Goal: Task Accomplishment & Management: Use online tool/utility

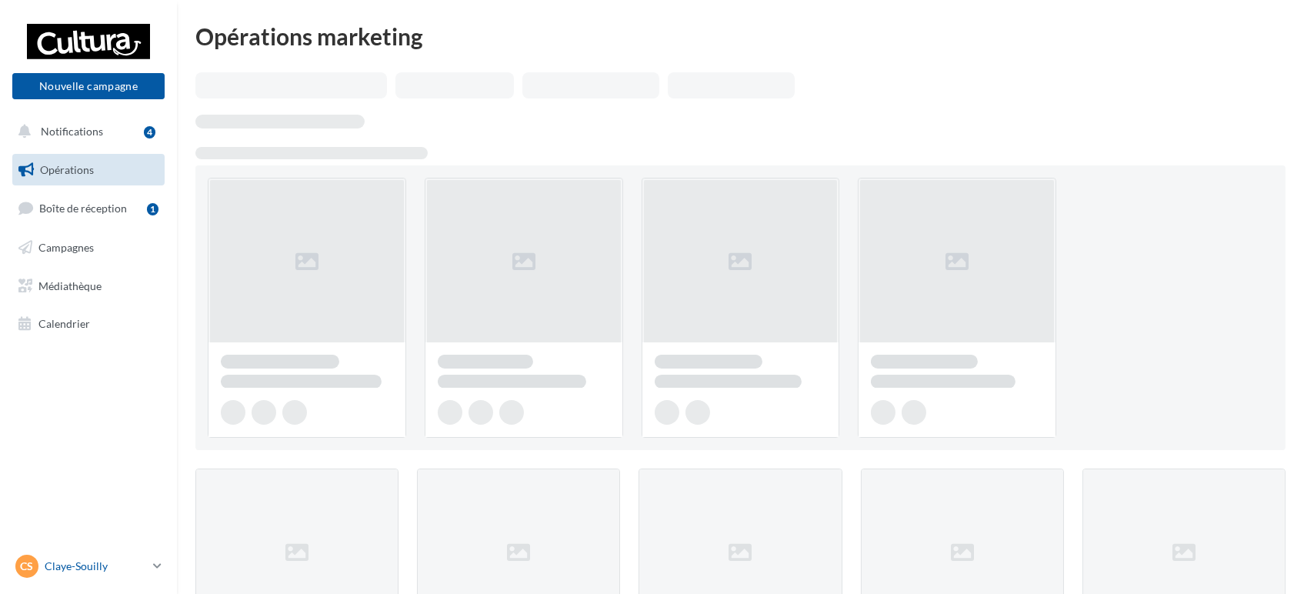
click at [115, 561] on p "Claye-Souilly" at bounding box center [96, 565] width 102 height 15
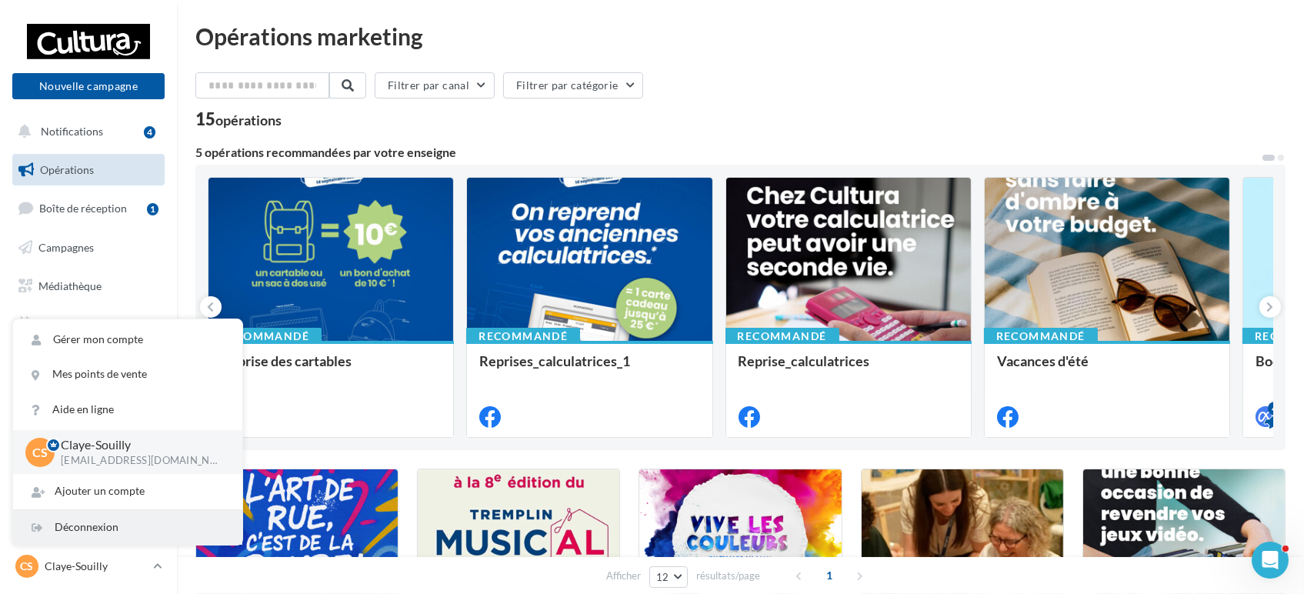
click at [119, 517] on div "Déconnexion" at bounding box center [127, 527] width 229 height 35
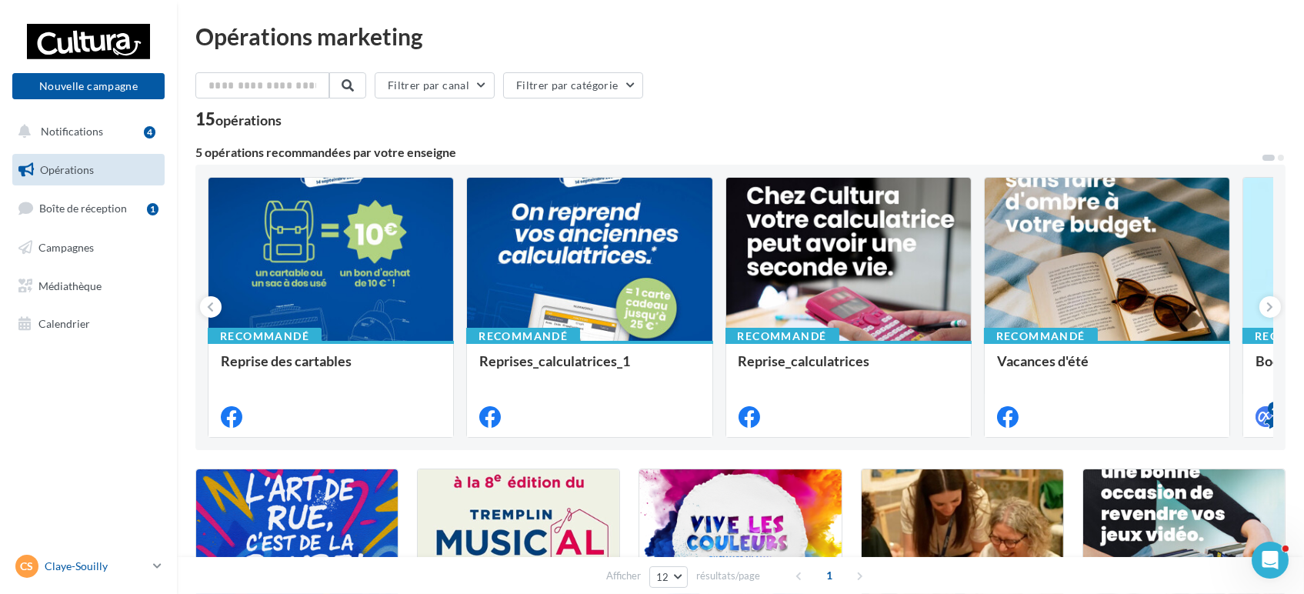
click at [125, 563] on p "Claye-Souilly" at bounding box center [96, 565] width 102 height 15
click at [1274, 312] on button at bounding box center [1270, 307] width 22 height 22
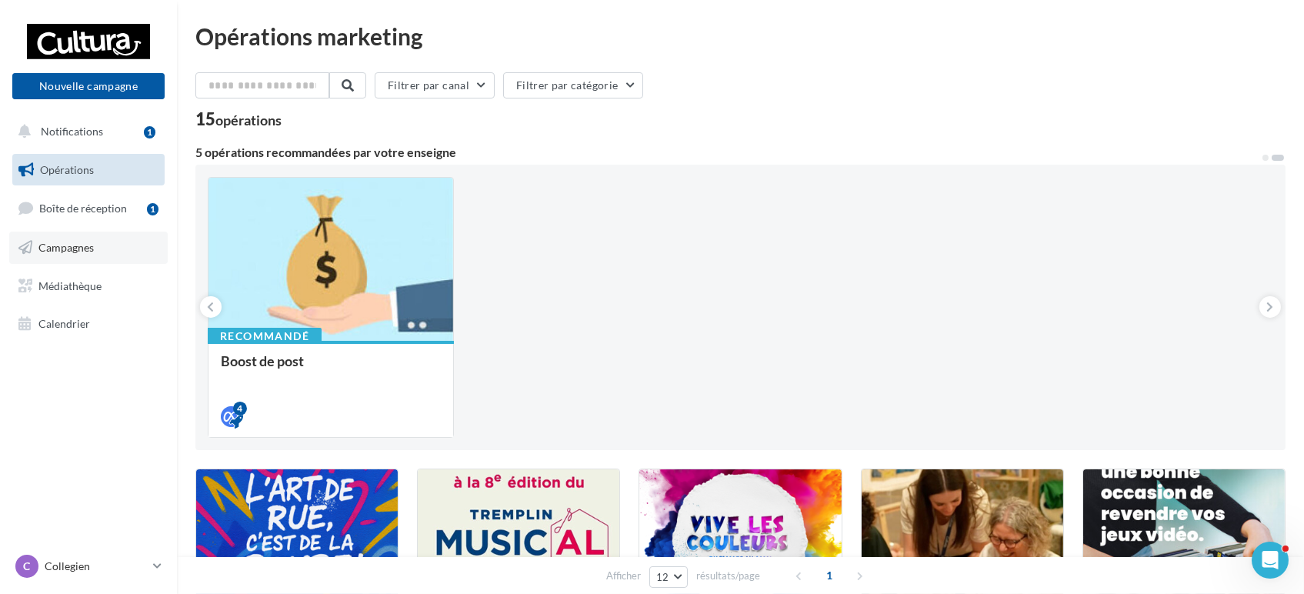
click at [85, 245] on span "Campagnes" at bounding box center [65, 247] width 55 height 13
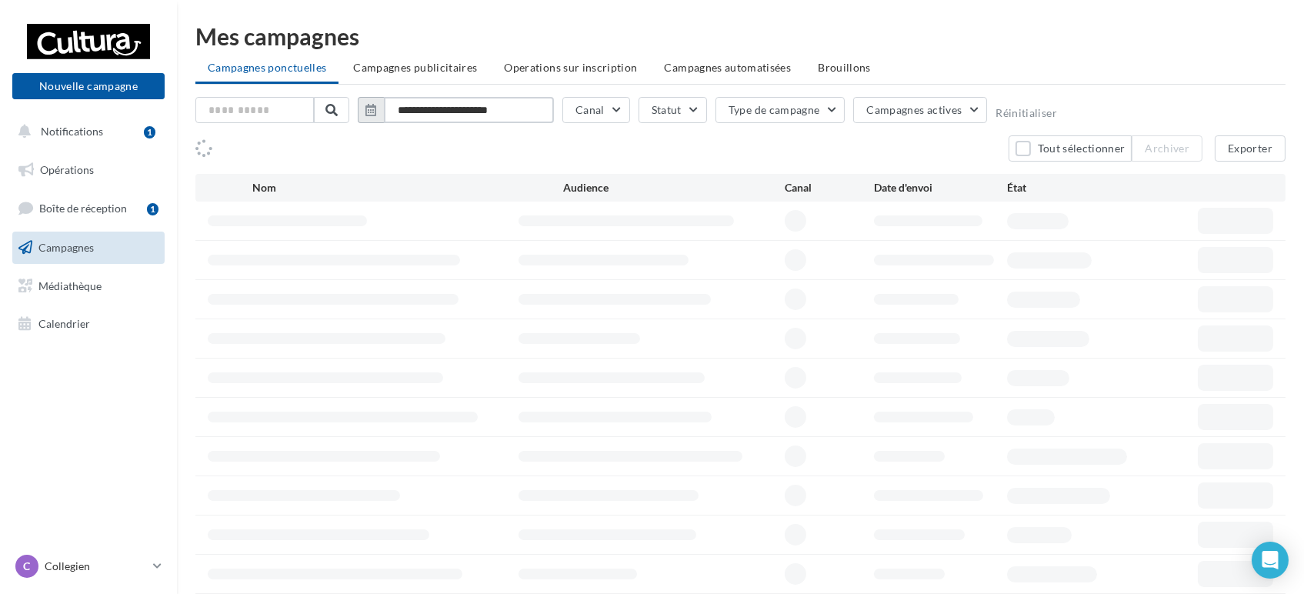
click at [480, 115] on input "**********" at bounding box center [469, 110] width 170 height 26
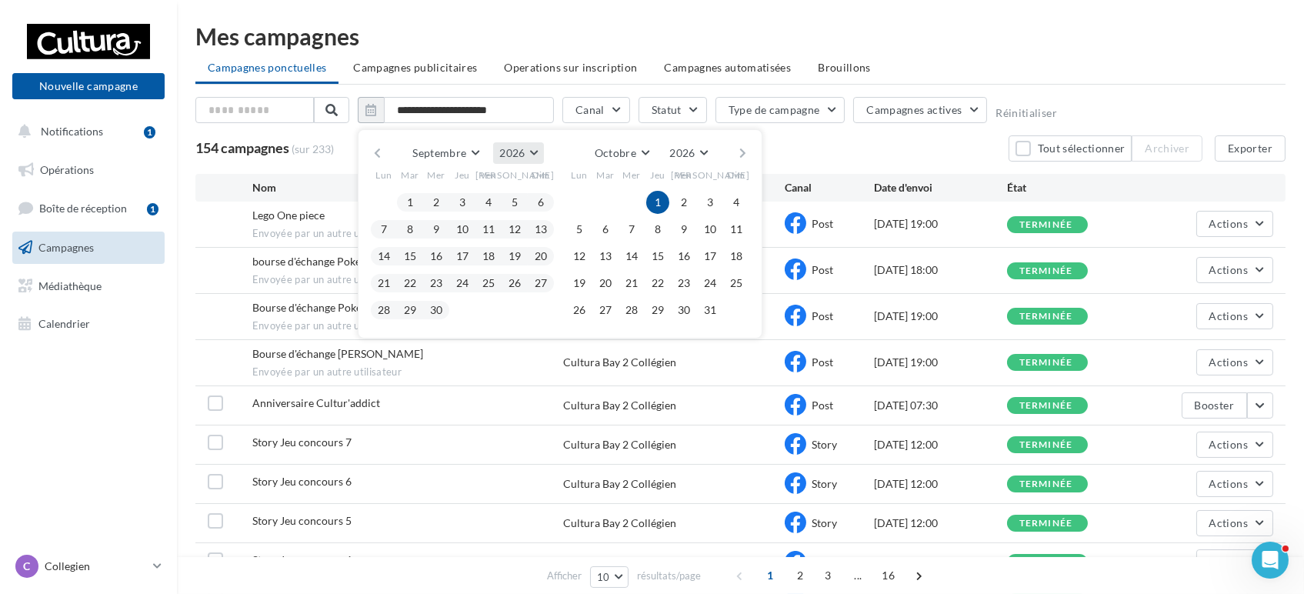
click at [505, 152] on span "2026" at bounding box center [511, 152] width 25 height 13
click at [494, 195] on button "2025" at bounding box center [490, 190] width 108 height 28
click at [386, 206] on button "1" at bounding box center [383, 202] width 23 height 23
click at [411, 312] on button "30" at bounding box center [409, 309] width 23 height 23
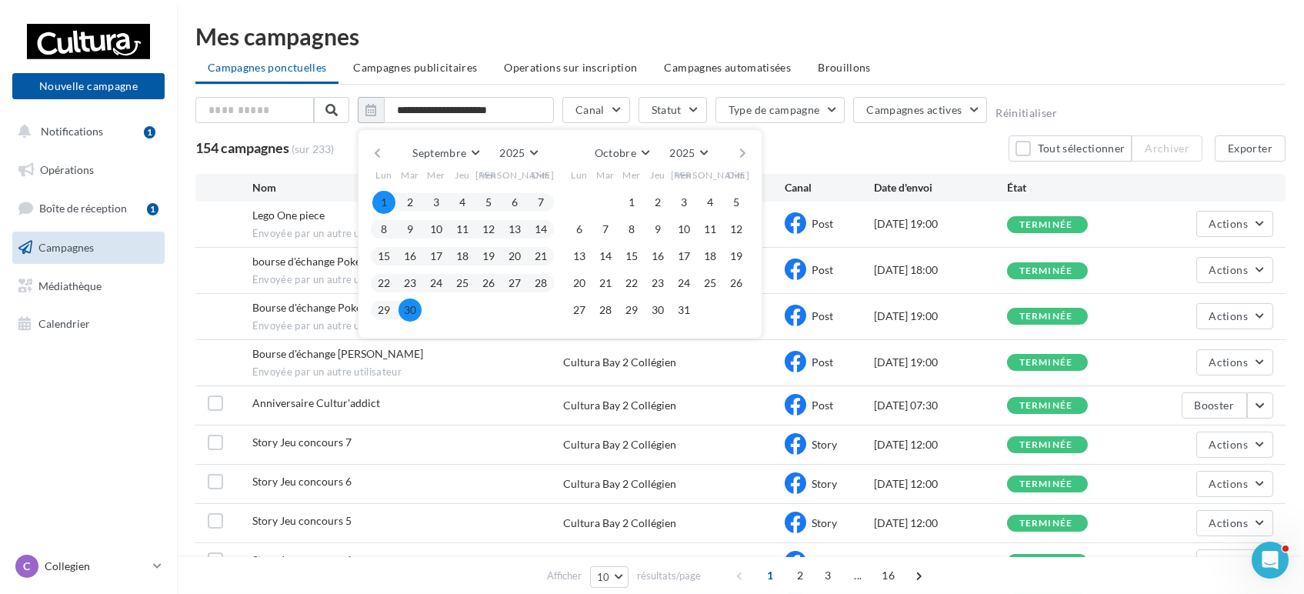
type input "**********"
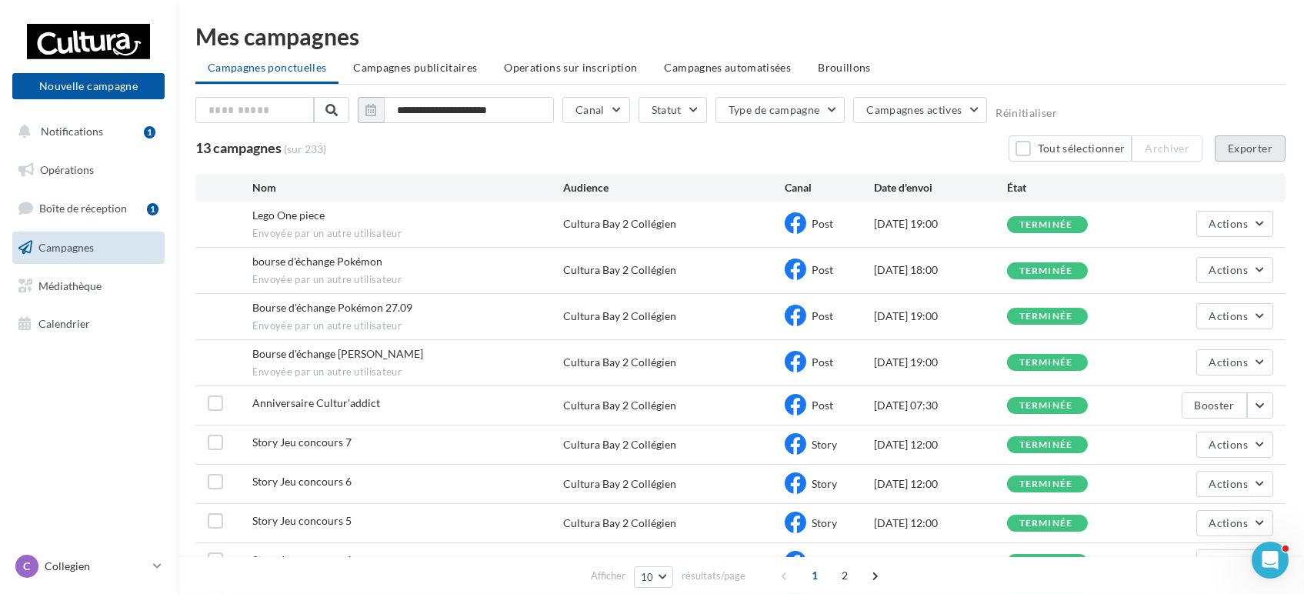
click at [1238, 148] on button "Exporter" at bounding box center [1249, 148] width 71 height 26
click at [111, 561] on p "Collegien" at bounding box center [96, 565] width 102 height 15
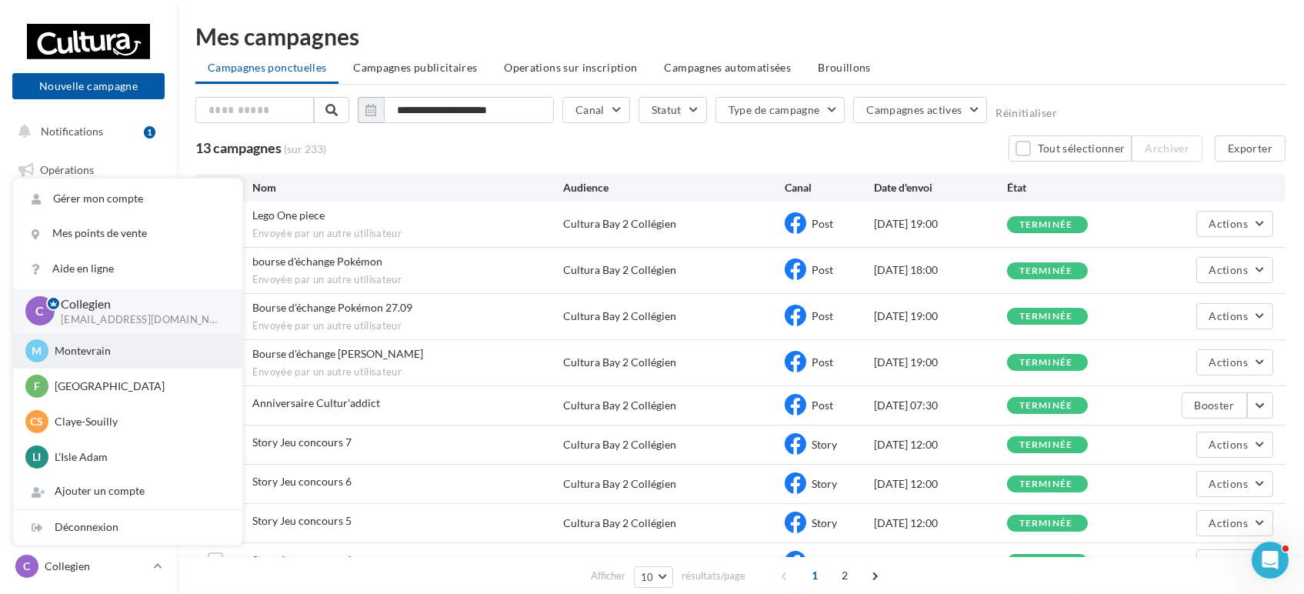
click at [132, 353] on p "Montevrain" at bounding box center [139, 350] width 169 height 15
